Goal: Download file/media

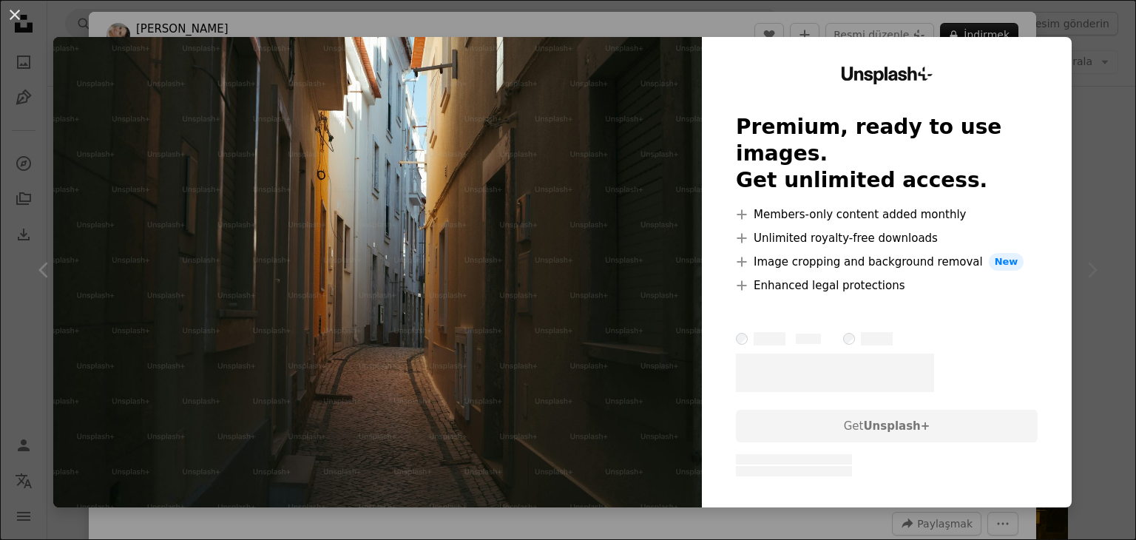
scroll to position [2816, 0]
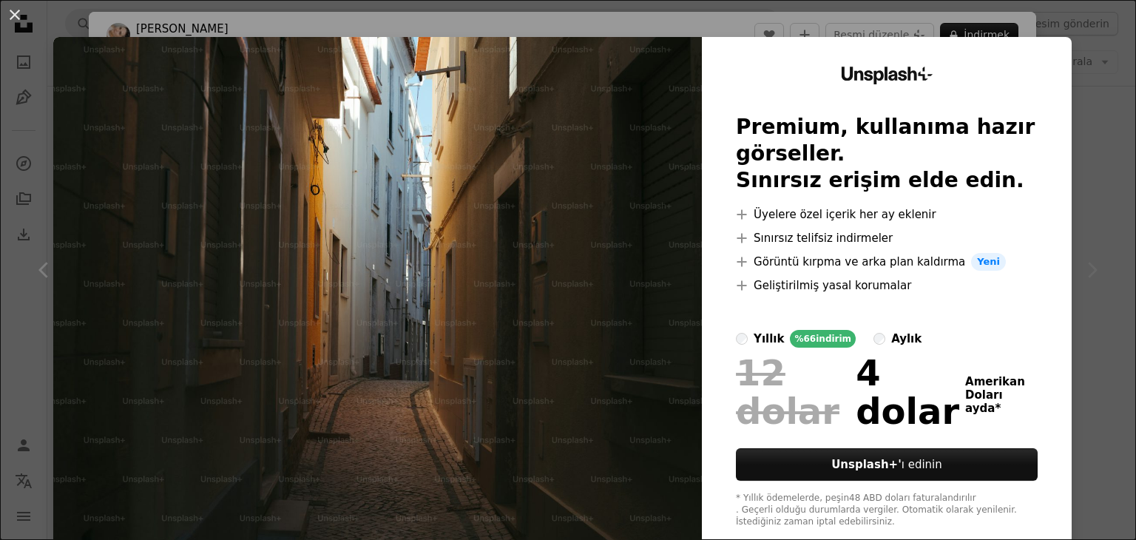
click at [974, 11] on div "An X shape Unsplash+ Premium, kullanıma hazır görseller. Sınırsız erişim elde e…" at bounding box center [568, 270] width 1136 height 540
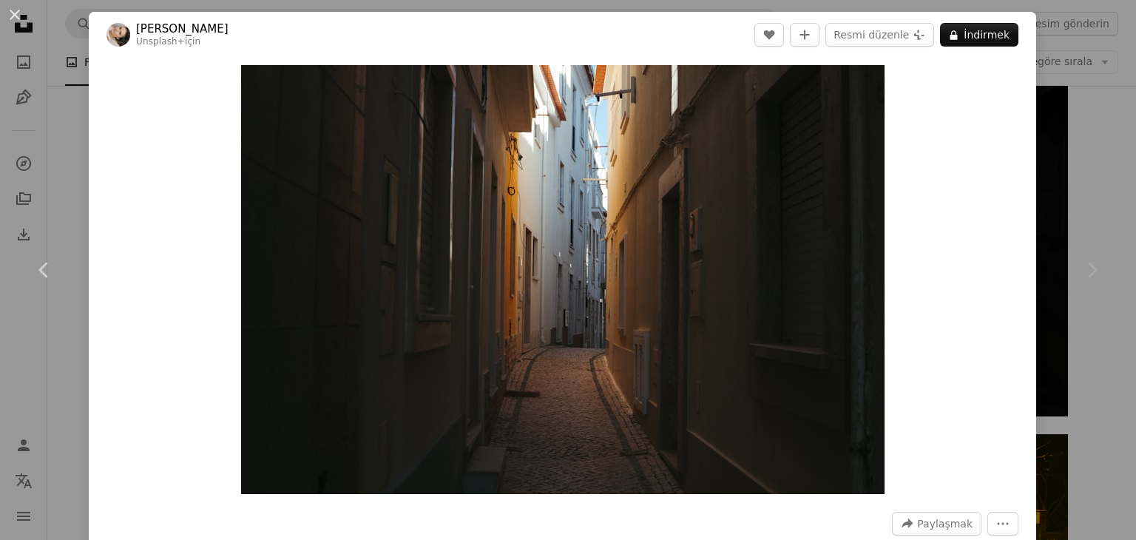
click at [931, 124] on div "Zoom in" at bounding box center [563, 280] width 948 height 444
click at [411, 138] on img "Bu görüntüyü yakınlaştırın" at bounding box center [563, 279] width 644 height 429
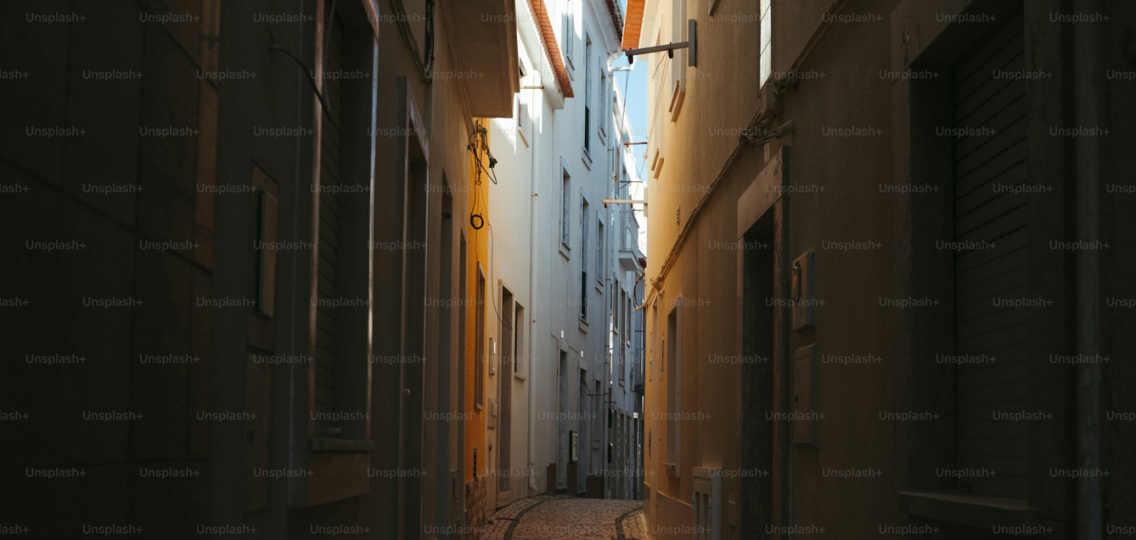
scroll to position [101, 0]
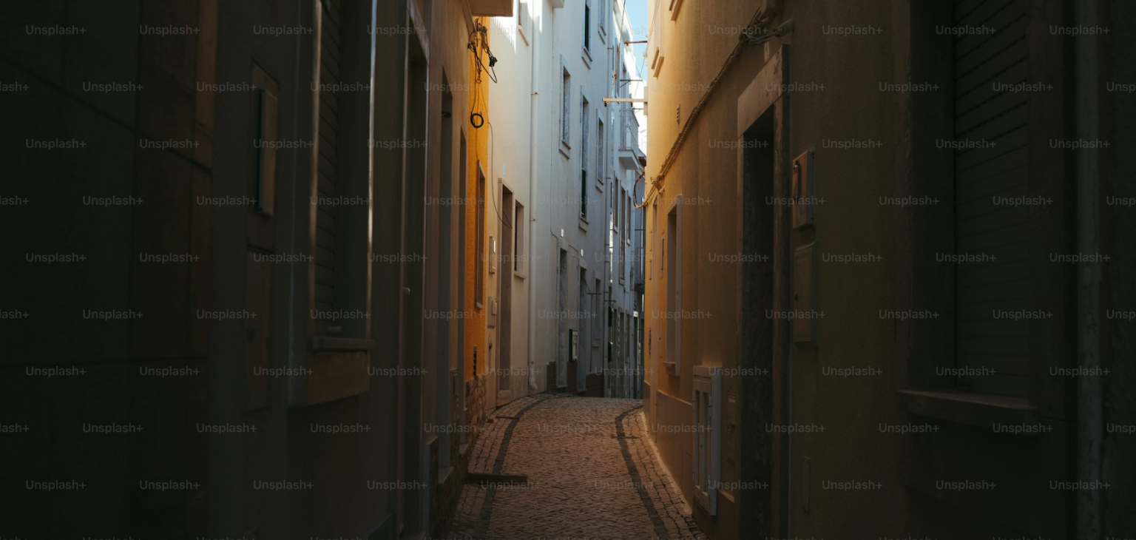
click at [797, 156] on img "Zoom out on this image" at bounding box center [568, 277] width 1138 height 758
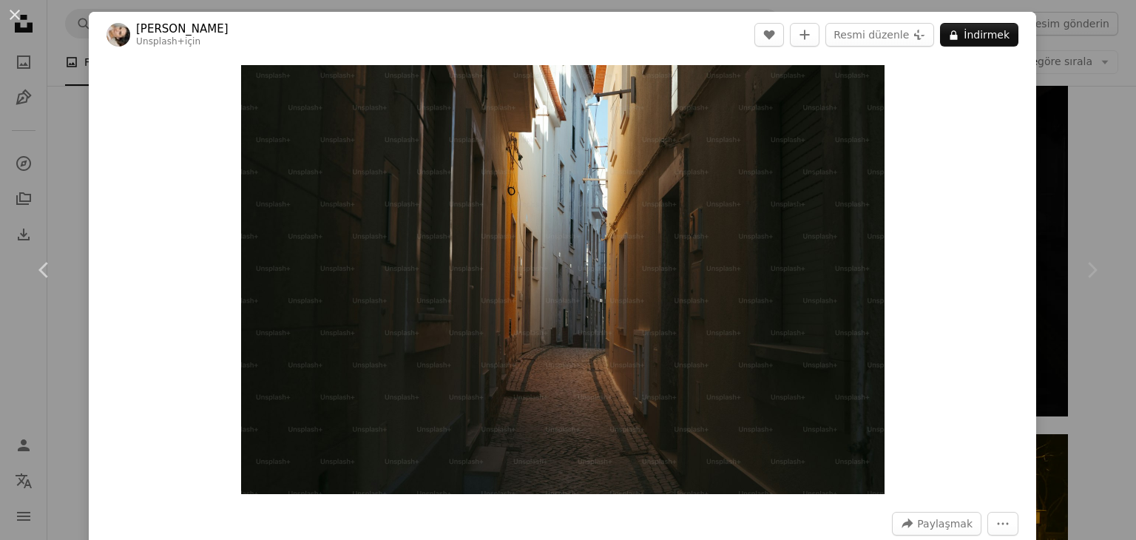
click at [692, 50] on header "[PERSON_NAME] Unsplash+ için A heart A plus sign Resmi düzenle Plus sign for Un…" at bounding box center [563, 35] width 948 height 46
click at [980, 38] on font "İndirmek" at bounding box center [987, 35] width 46 height 12
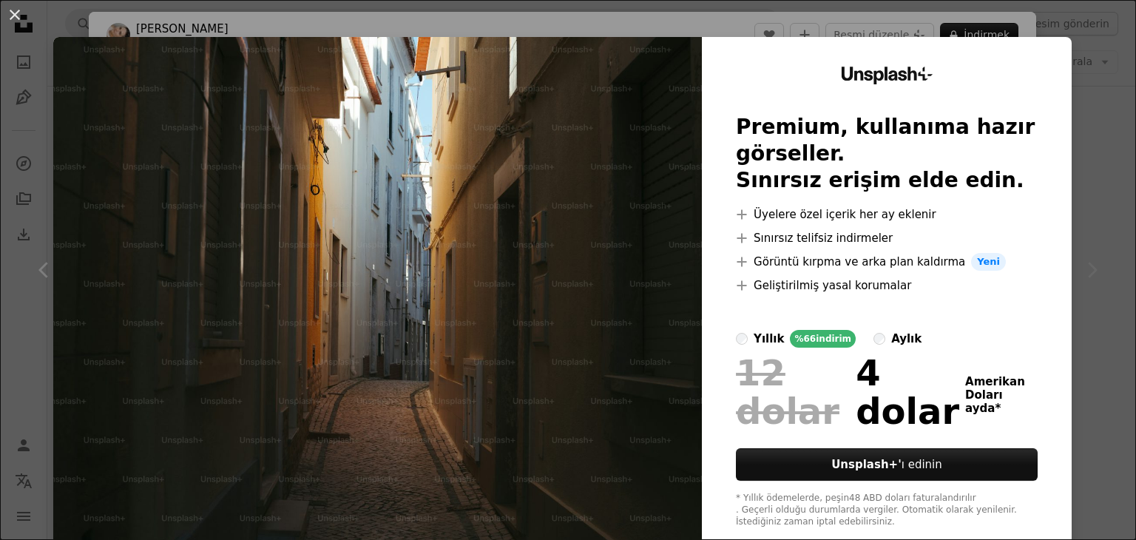
click at [1059, 35] on div "An X shape Unsplash+ Premium, kullanıma hazır görseller. Sınırsız erişim elde e…" at bounding box center [568, 270] width 1136 height 540
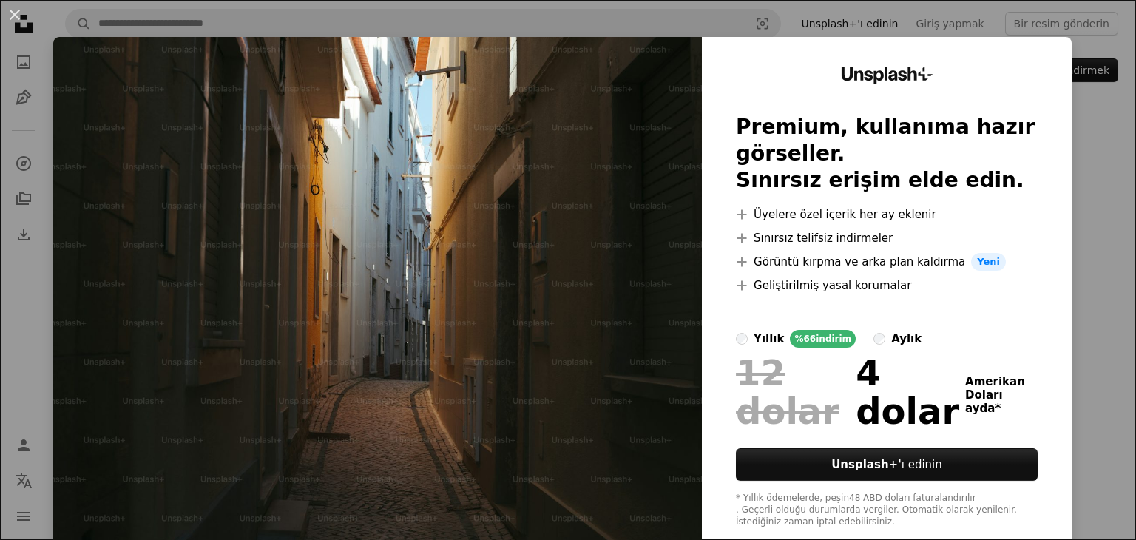
click at [1069, 33] on div "An X shape Unsplash+ Premium, kullanıma hazır görseller. Sınırsız erişim elde e…" at bounding box center [568, 270] width 1136 height 540
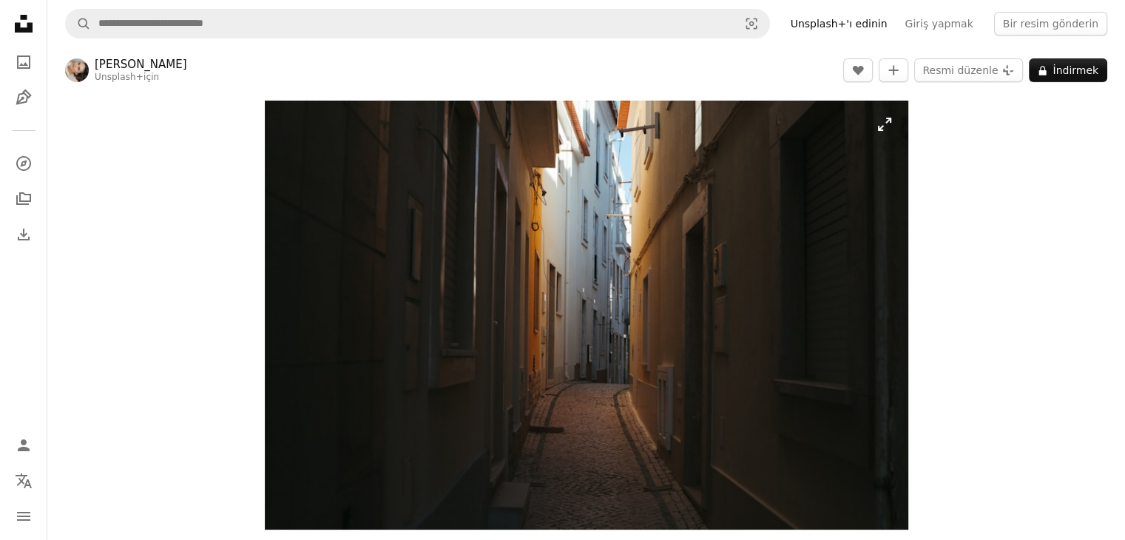
click at [877, 127] on img "Bu görüntüyü yakınlaştırın" at bounding box center [587, 315] width 644 height 429
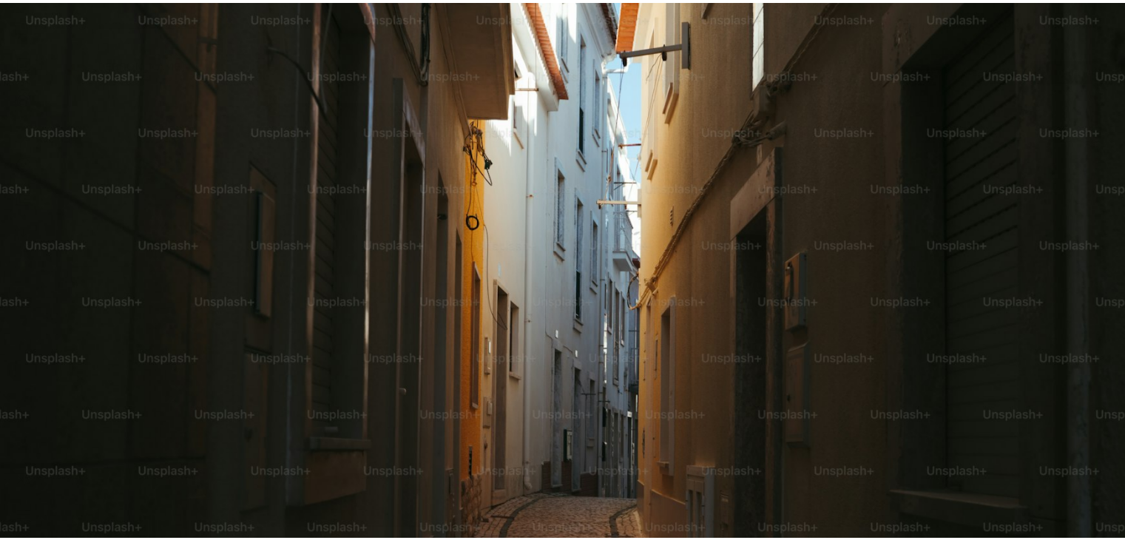
scroll to position [101, 0]
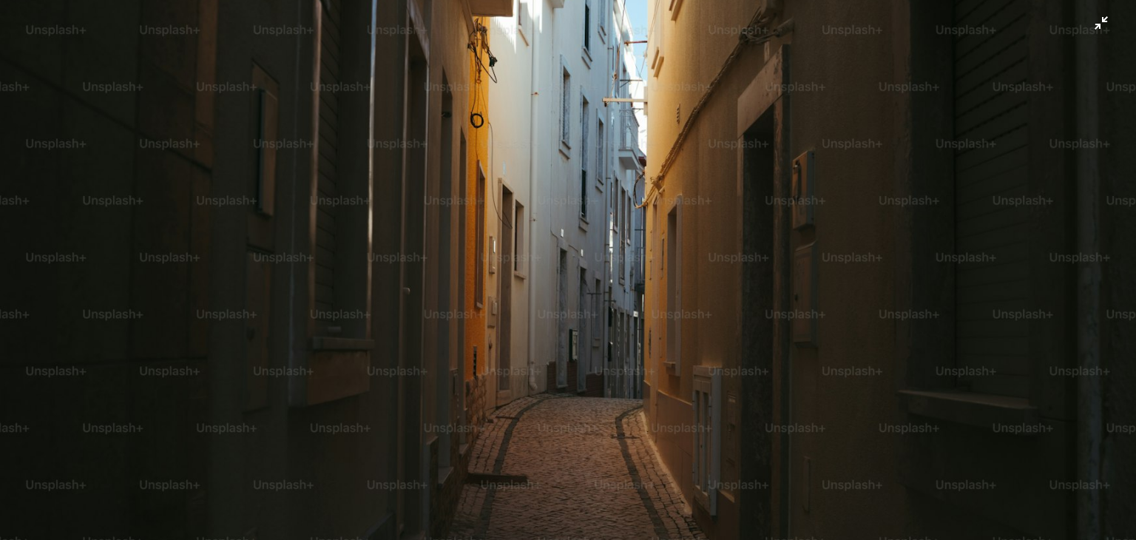
click at [763, 203] on img "Zoom out on this image" at bounding box center [568, 277] width 1138 height 758
